Goal: Transaction & Acquisition: Purchase product/service

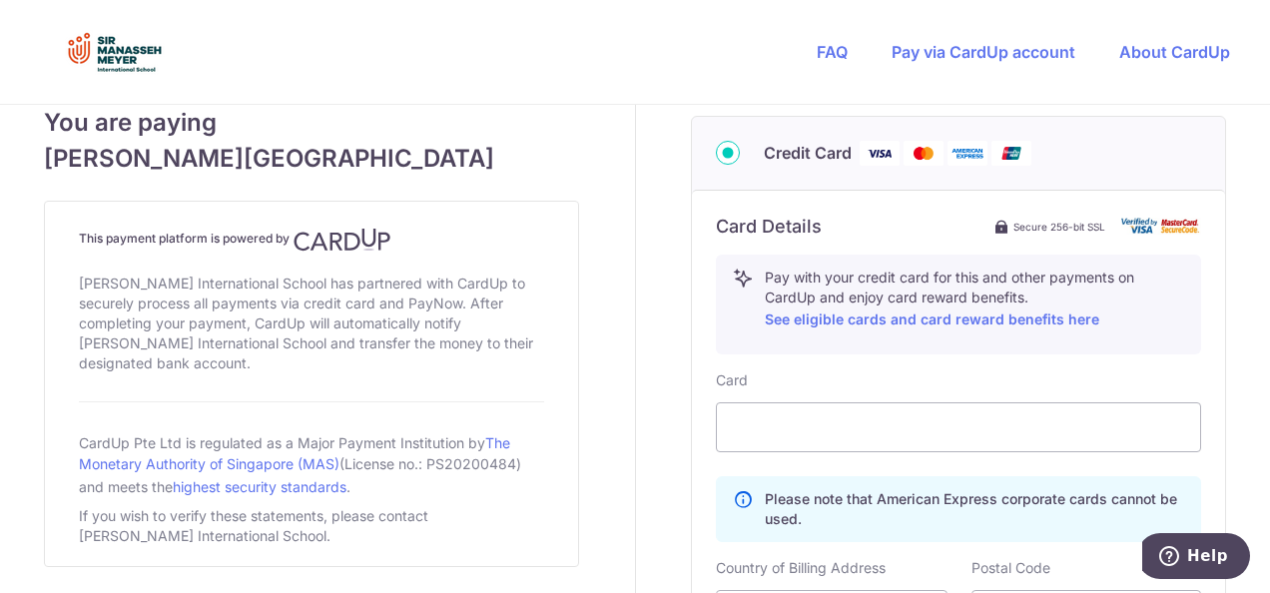
scroll to position [829, 0]
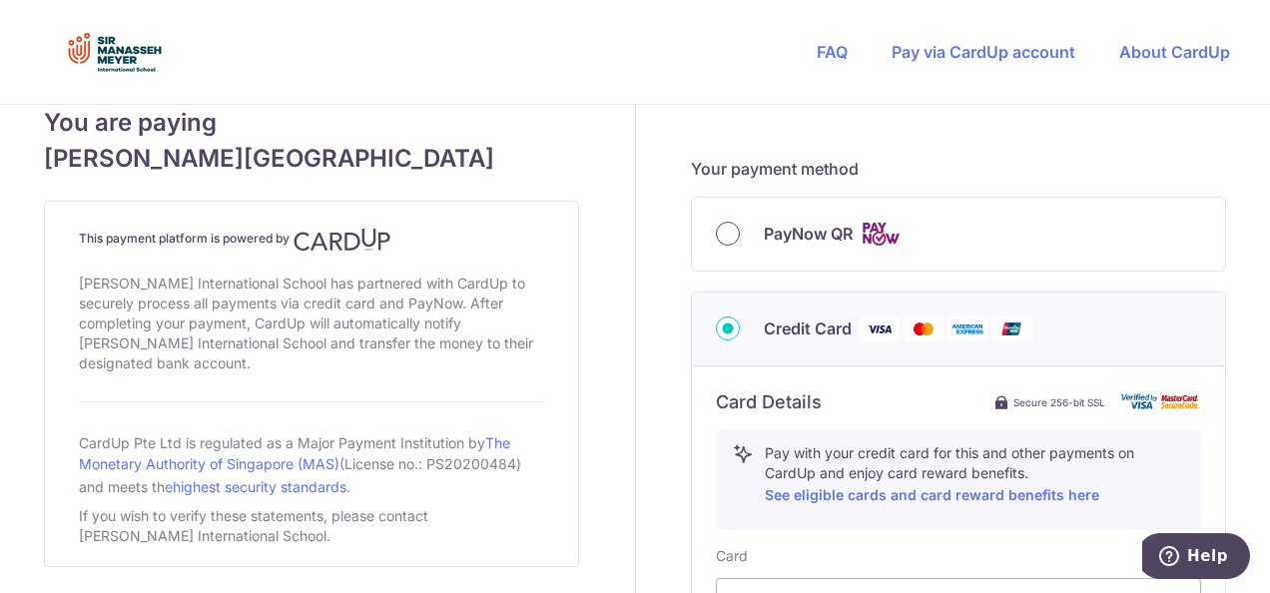
click at [730, 239] on input "PayNow QR" at bounding box center [728, 234] width 24 height 24
radio input "true"
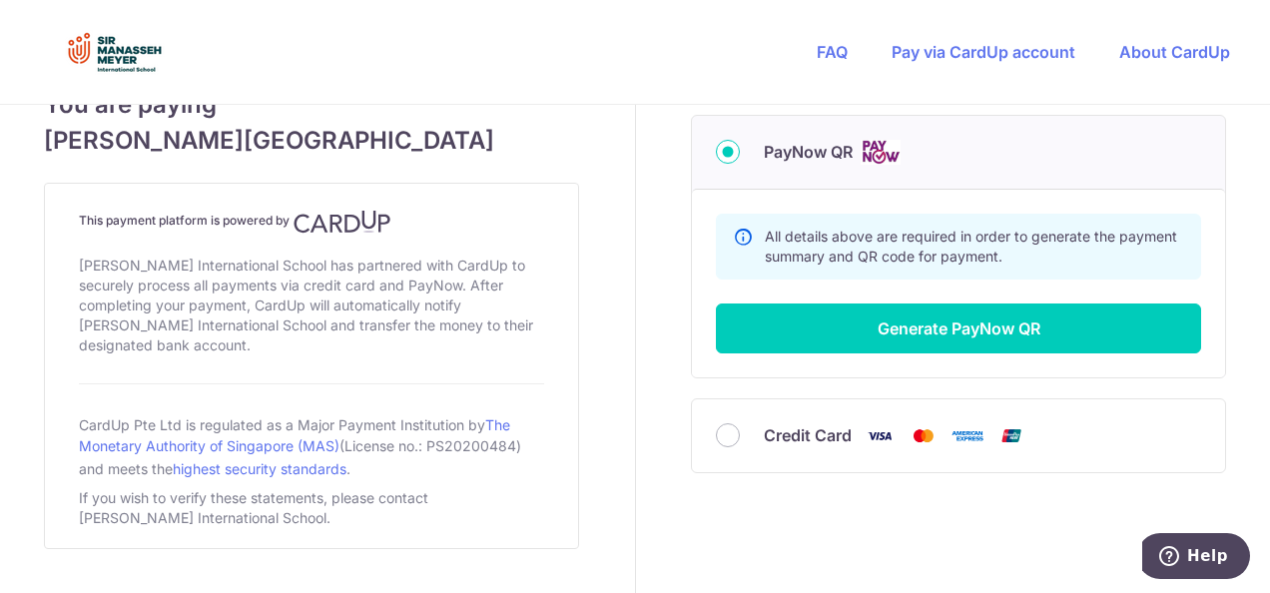
scroll to position [957, 0]
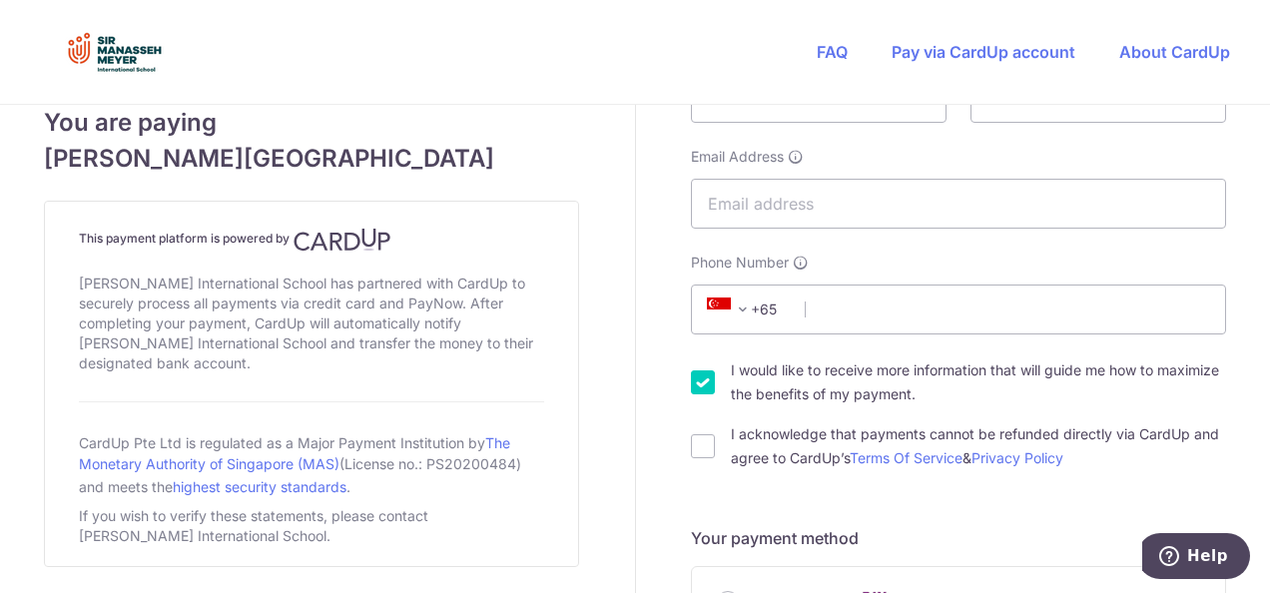
scroll to position [599, 0]
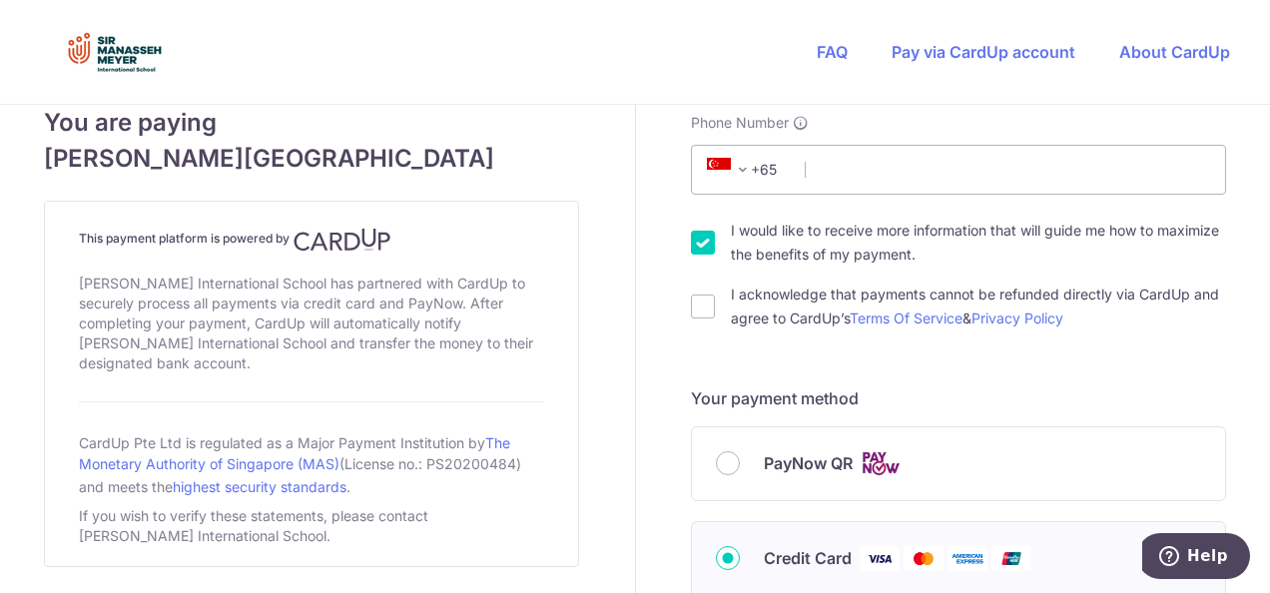
click at [771, 460] on span "PayNow QR" at bounding box center [808, 463] width 89 height 24
click at [740, 460] on input "PayNow QR" at bounding box center [728, 463] width 24 height 24
radio input "true"
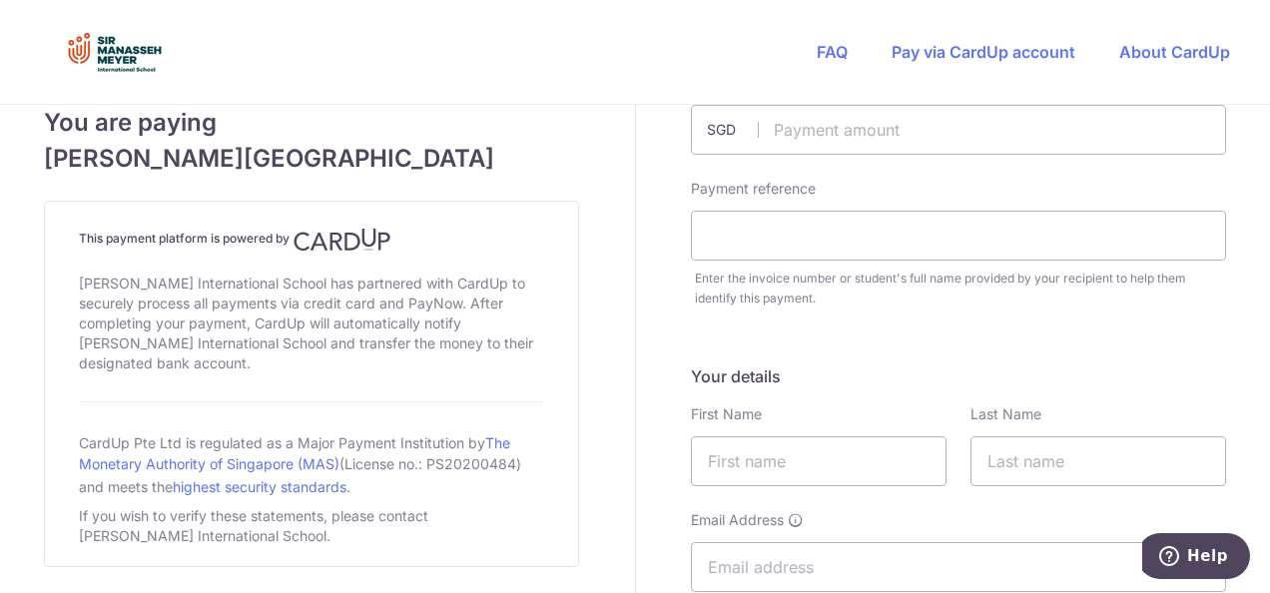
scroll to position [300, 0]
